Goal: Information Seeking & Learning: Learn about a topic

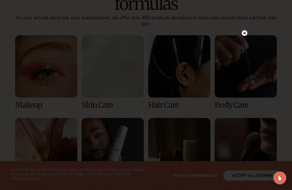
scroll to position [400, 0]
click at [240, 40] on div at bounding box center [146, 95] width 292 height 190
click at [243, 36] on circle at bounding box center [245, 33] width 6 height 6
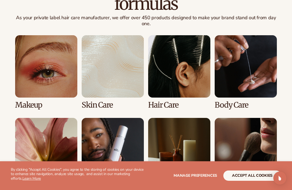
click at [174, 84] on link "3 / 8" at bounding box center [179, 72] width 62 height 74
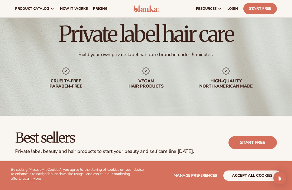
scroll to position [26, 0]
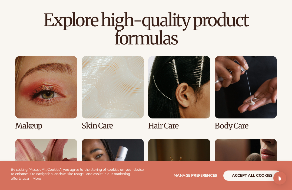
scroll to position [367, 0]
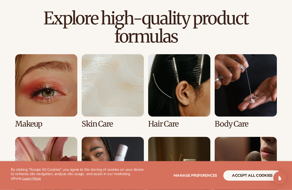
click at [167, 112] on link "3 / 8" at bounding box center [179, 91] width 62 height 74
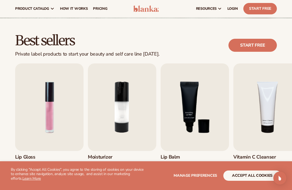
scroll to position [26, 0]
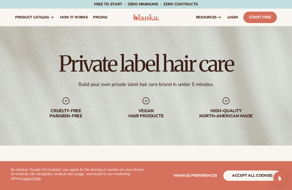
click at [248, 174] on button "accept all cookies" at bounding box center [253, 175] width 58 height 10
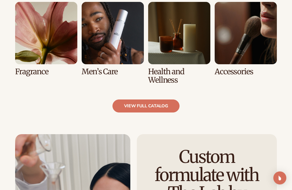
scroll to position [516, 0]
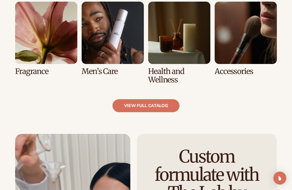
click at [121, 105] on link "view full catalog" at bounding box center [146, 105] width 67 height 13
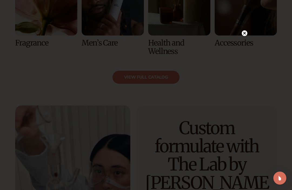
click at [242, 36] on icon at bounding box center [245, 33] width 6 height 6
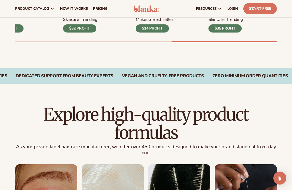
scroll to position [271, 0]
